Goal: Navigation & Orientation: Find specific page/section

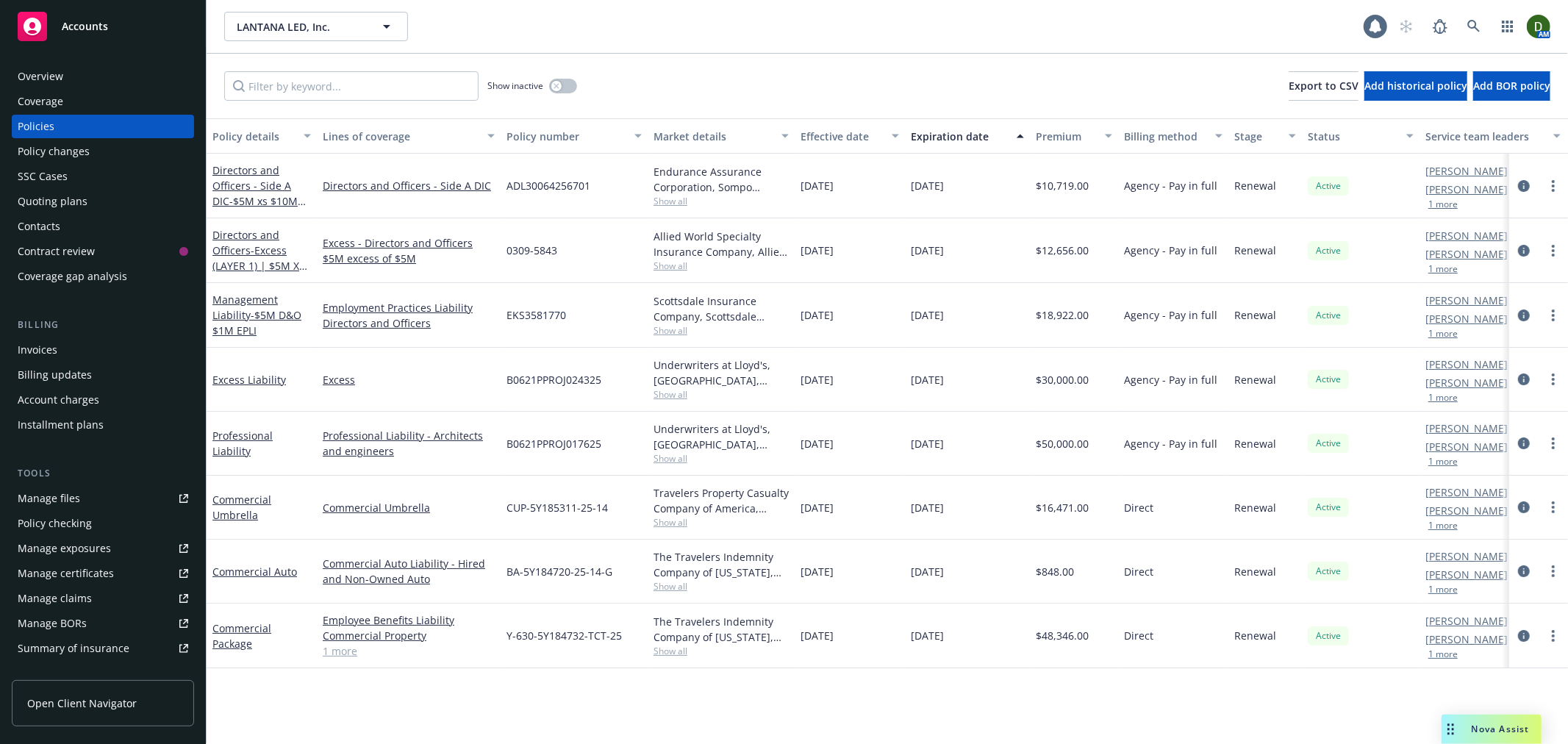
click at [142, 83] on div "Overview" at bounding box center [102, 76] width 171 height 24
